Goal: Information Seeking & Learning: Learn about a topic

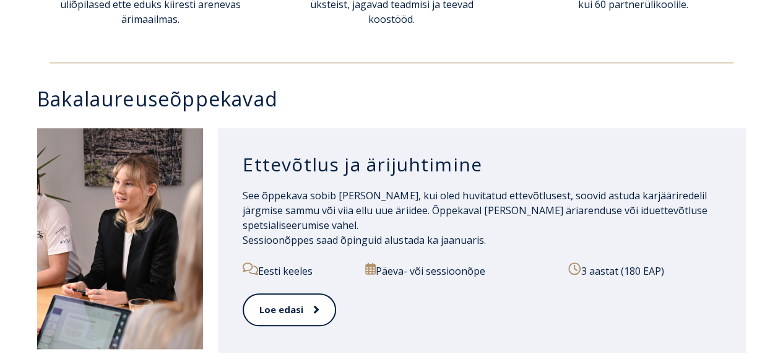
scroll to position [561, 0]
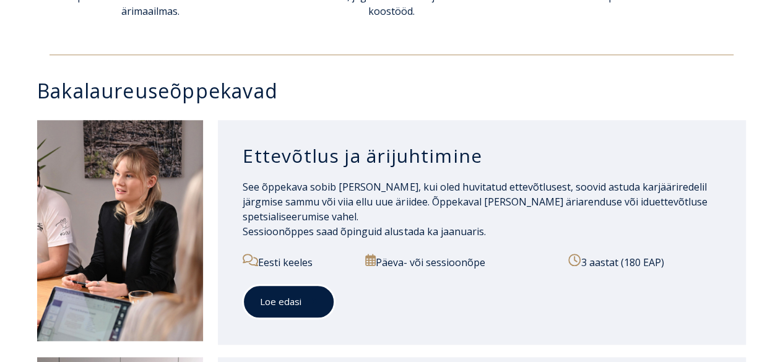
click at [272, 304] on link "Loe edasi" at bounding box center [289, 302] width 92 height 34
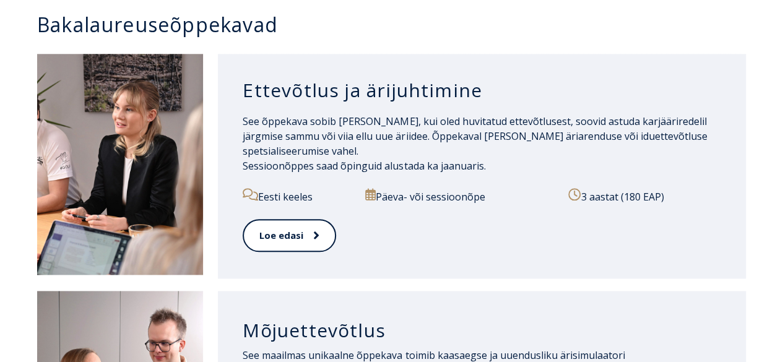
scroll to position [577, 0]
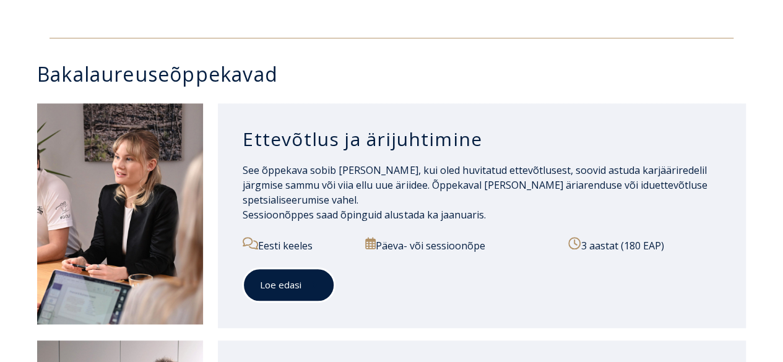
click at [265, 282] on link "Loe edasi" at bounding box center [289, 285] width 92 height 34
